Goal: Information Seeking & Learning: Check status

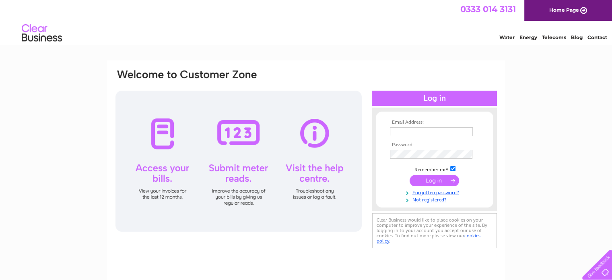
click at [399, 132] on input "text" at bounding box center [431, 131] width 83 height 9
type input "itsupport@drdavidjack.com"
click at [419, 149] on td at bounding box center [434, 154] width 93 height 13
click at [432, 185] on input "submit" at bounding box center [435, 181] width 50 height 11
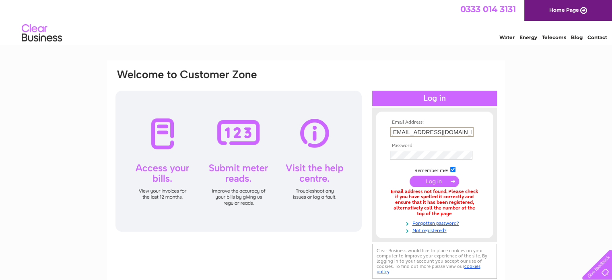
click at [411, 130] on input "itsupport@drdavidjack.com" at bounding box center [432, 132] width 84 height 10
paste input "accounts"
type input "accounts@drdavidjack.com"
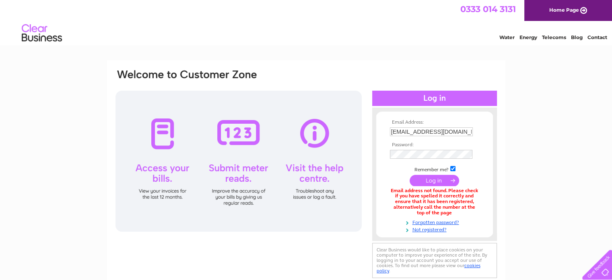
click at [433, 182] on input "submit" at bounding box center [435, 180] width 50 height 11
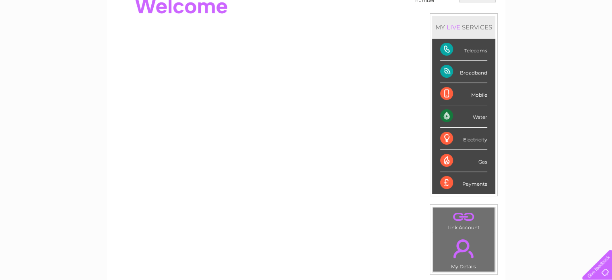
scroll to position [79, 0]
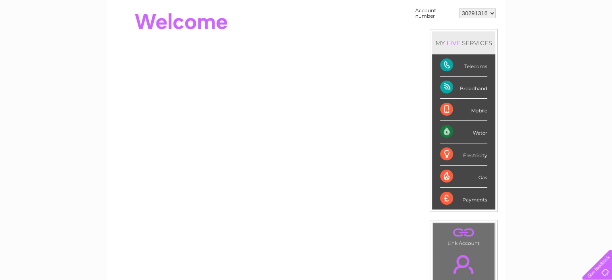
click at [447, 66] on div "Telecoms" at bounding box center [463, 65] width 47 height 22
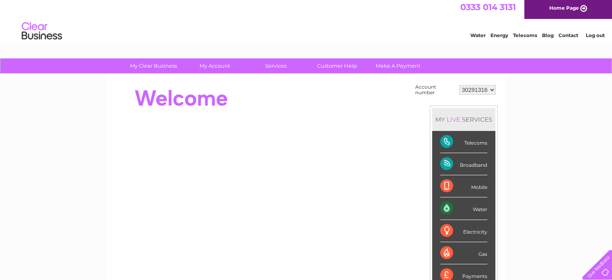
scroll to position [0, 0]
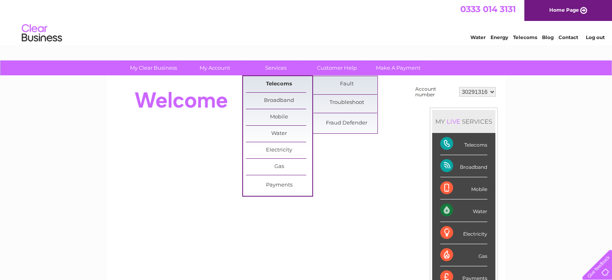
click at [272, 85] on link "Telecoms" at bounding box center [279, 84] width 66 height 16
click at [273, 84] on link "Telecoms" at bounding box center [279, 84] width 66 height 16
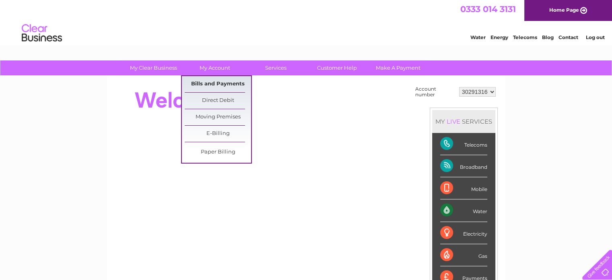
click at [213, 82] on link "Bills and Payments" at bounding box center [218, 84] width 66 height 16
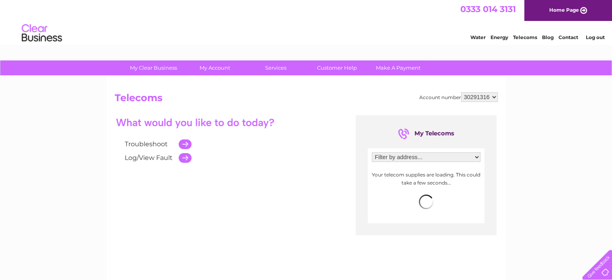
click at [408, 156] on select "Filter by address... 19 Howe Street, Edinburgh, Midlothian, EH3 6TE" at bounding box center [426, 157] width 109 height 10
select select "2589573"
click at [372, 152] on select "Filter by address... [STREET_ADDRESS][PERSON_NAME]" at bounding box center [426, 157] width 109 height 10
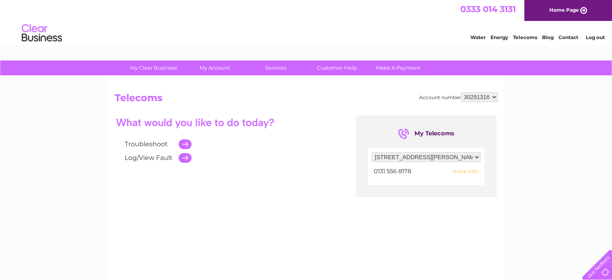
click at [470, 171] on span "more info" at bounding box center [466, 171] width 26 height 6
click at [469, 171] on span "more info" at bounding box center [466, 171] width 26 height 6
click at [465, 170] on span "more info" at bounding box center [466, 171] width 26 height 6
click at [464, 170] on span "more info" at bounding box center [466, 171] width 26 height 6
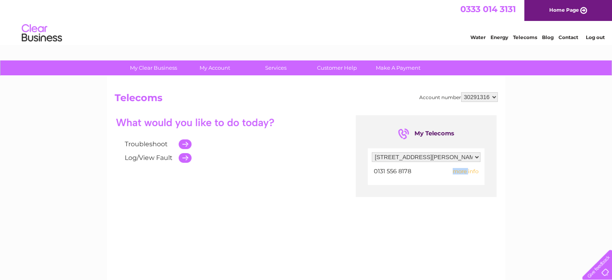
click at [464, 170] on span "more info" at bounding box center [466, 171] width 26 height 6
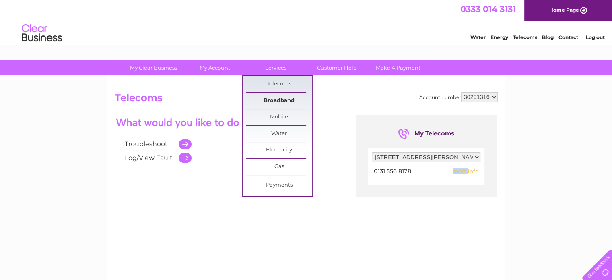
click at [273, 101] on link "Broadband" at bounding box center [279, 101] width 66 height 16
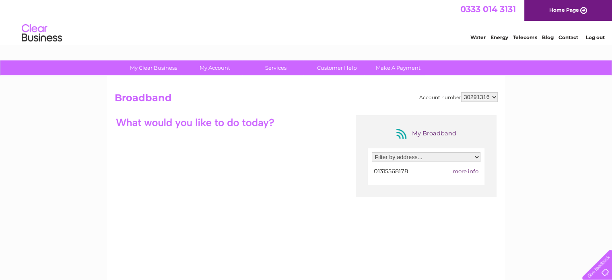
click at [461, 171] on span "more info" at bounding box center [466, 171] width 26 height 6
click at [462, 171] on span "more info" at bounding box center [466, 171] width 26 height 6
click at [439, 156] on select "Filter by address... [STREET_ADDRESS][PERSON_NAME]" at bounding box center [426, 157] width 109 height 10
select select "2589573"
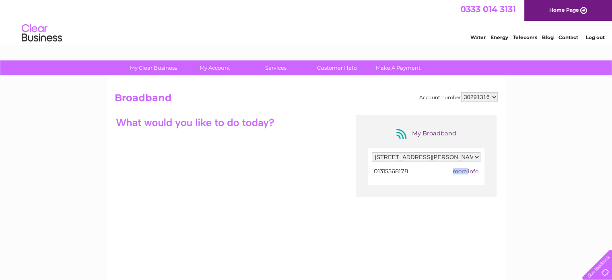
click at [372, 152] on select "Filter by address... [STREET_ADDRESS][PERSON_NAME]" at bounding box center [426, 157] width 109 height 10
click at [462, 173] on span "more info" at bounding box center [466, 171] width 26 height 6
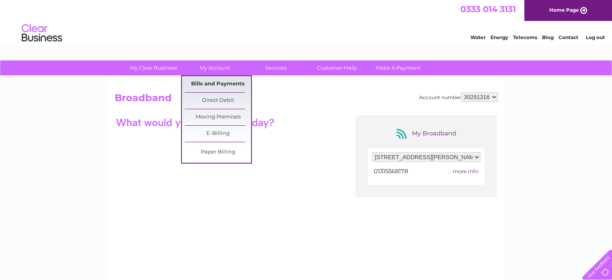
click at [211, 83] on link "Bills and Payments" at bounding box center [218, 84] width 66 height 16
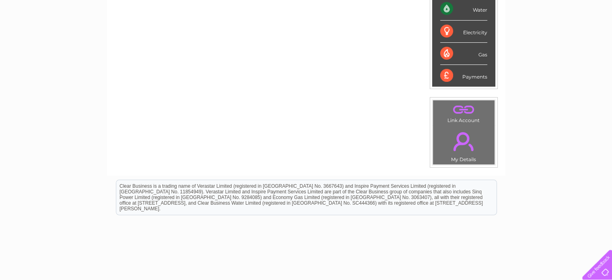
scroll to position [121, 0]
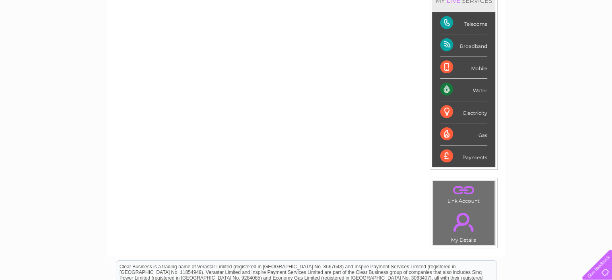
click at [446, 45] on div "Broadband" at bounding box center [463, 45] width 47 height 22
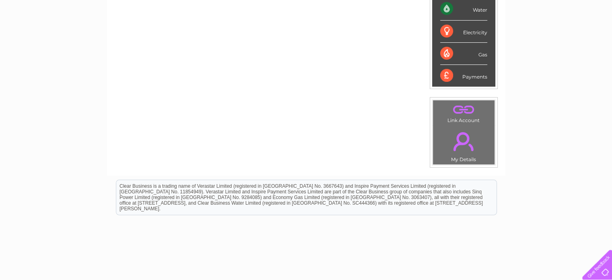
click at [466, 142] on link "." at bounding box center [464, 141] width 58 height 28
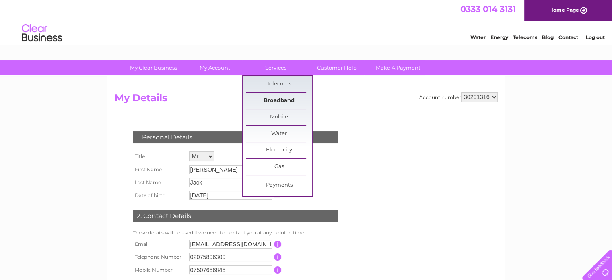
click at [276, 100] on link "Broadband" at bounding box center [279, 101] width 66 height 16
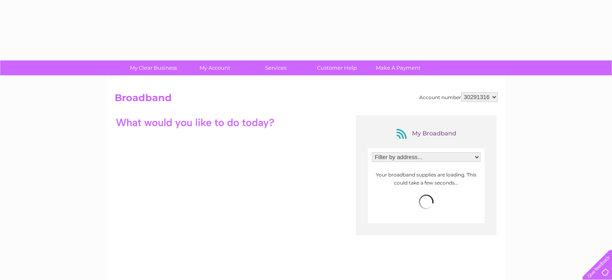
click at [442, 159] on select "Filter by address... [STREET_ADDRESS][PERSON_NAME]" at bounding box center [426, 157] width 109 height 10
select select "2589573"
click at [372, 152] on select "Filter by address... [STREET_ADDRESS][PERSON_NAME]" at bounding box center [426, 157] width 109 height 10
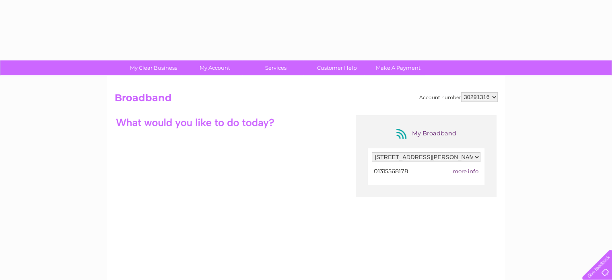
click at [464, 172] on span "more info" at bounding box center [466, 171] width 26 height 6
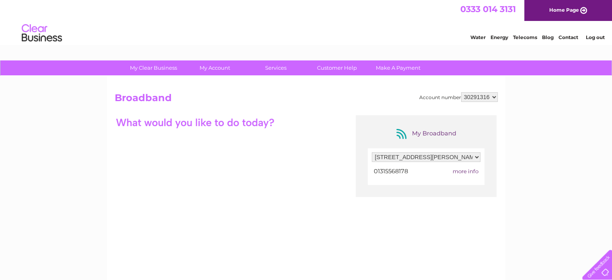
click at [464, 172] on span "more info" at bounding box center [466, 171] width 26 height 6
